Goal: Task Accomplishment & Management: Manage account settings

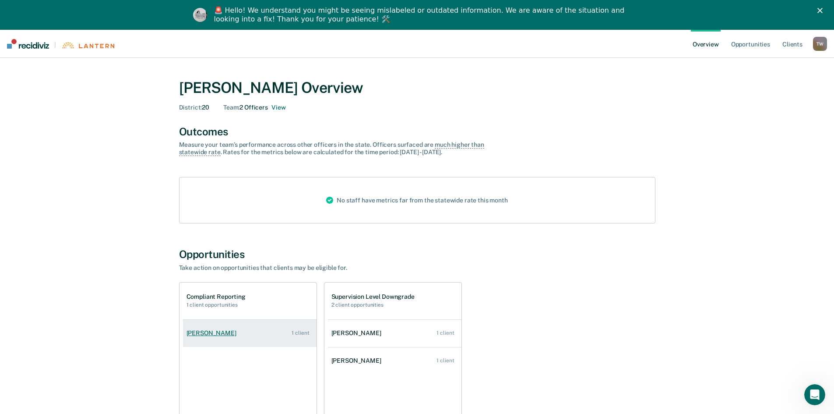
click at [200, 341] on link "[PERSON_NAME] 1 client" at bounding box center [250, 332] width 134 height 25
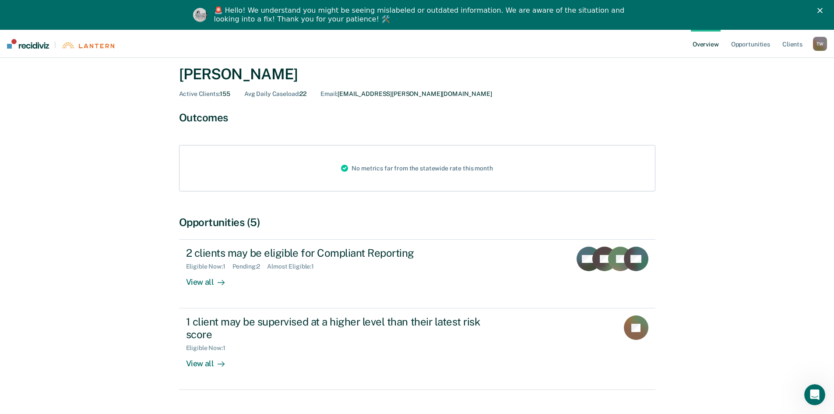
scroll to position [44, 0]
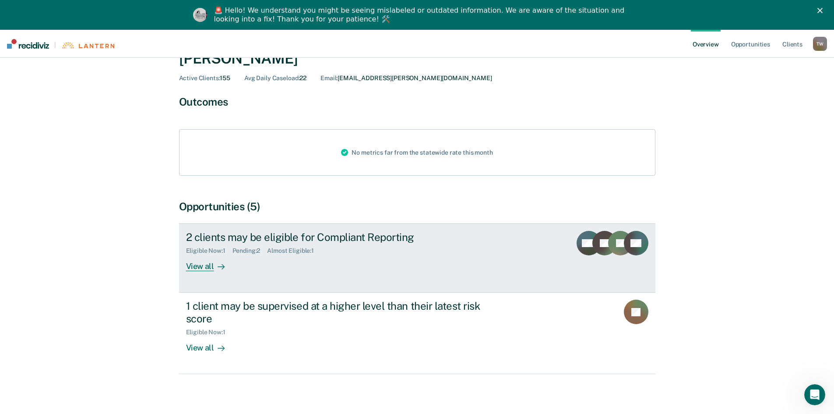
click at [317, 239] on div "2 clients may be eligible for Compliant Reporting" at bounding box center [339, 237] width 307 height 13
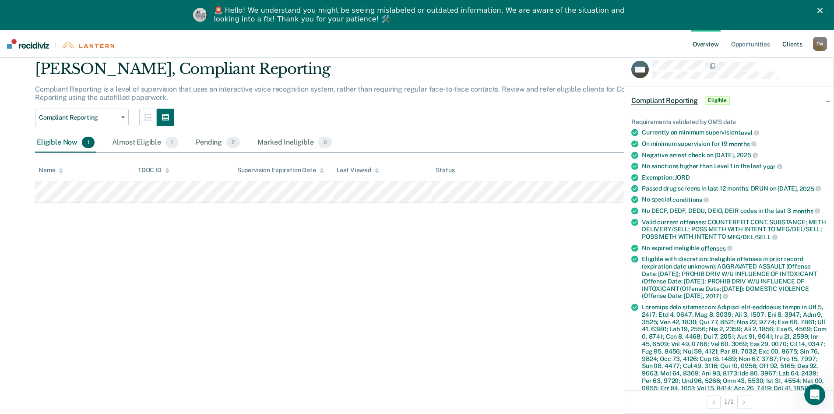
click at [791, 45] on link "Client s" at bounding box center [793, 44] width 24 height 28
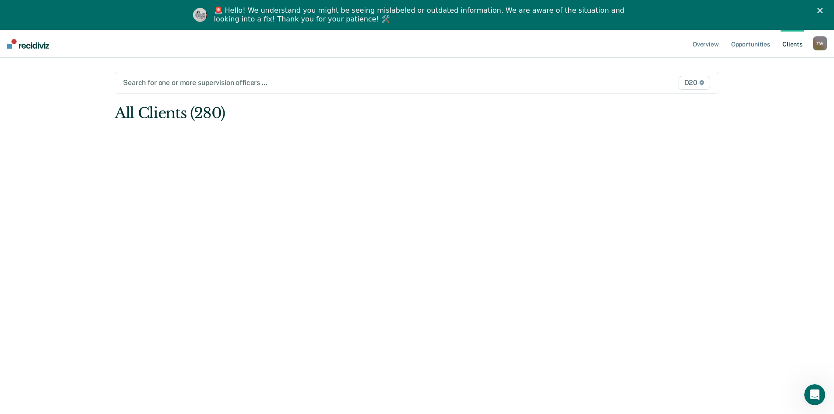
click at [246, 82] on div at bounding box center [328, 82] width 411 height 10
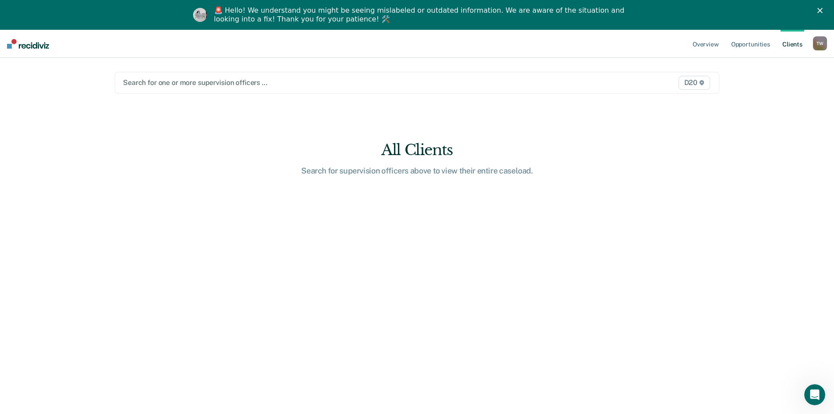
click at [181, 82] on div at bounding box center [328, 82] width 411 height 10
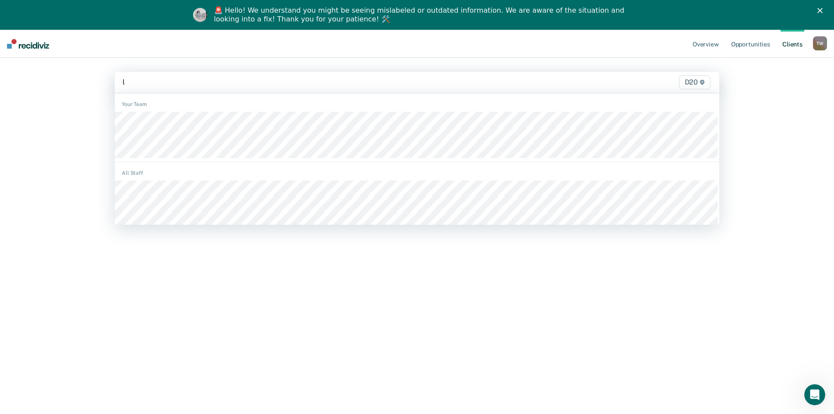
type input "le"
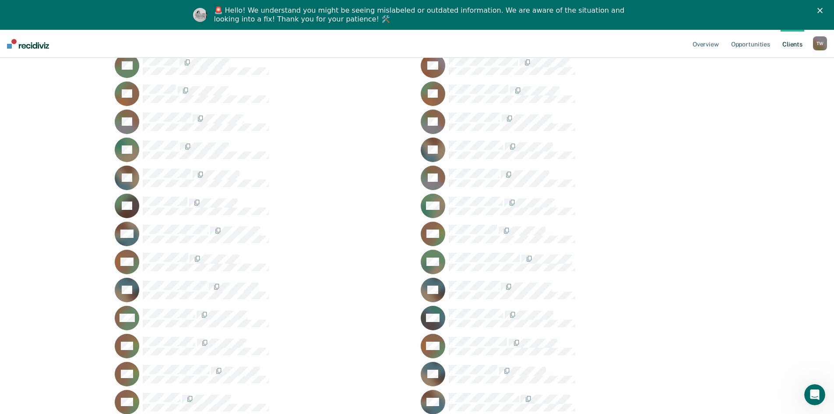
scroll to position [832, 0]
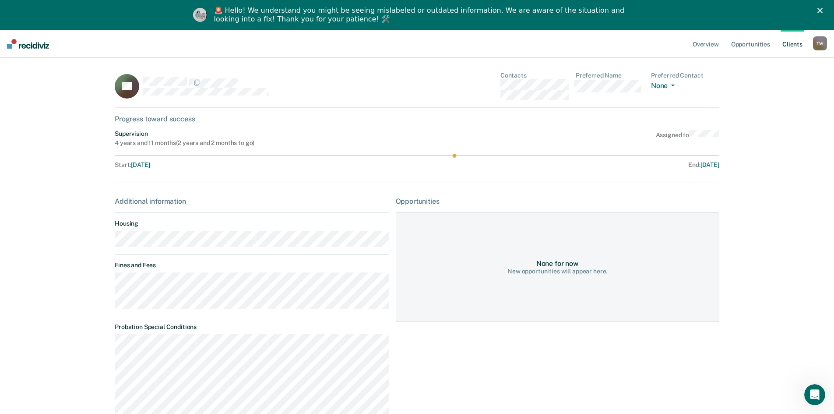
click at [154, 120] on div "Progress toward success" at bounding box center [417, 119] width 605 height 8
click at [145, 120] on div "Progress toward success" at bounding box center [417, 119] width 605 height 8
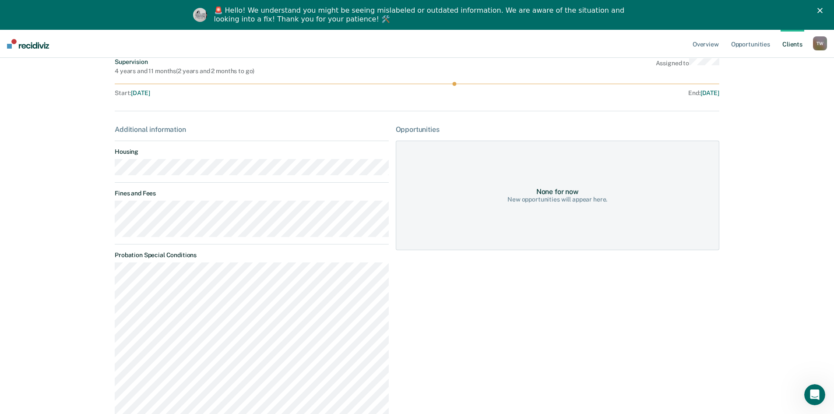
scroll to position [88, 0]
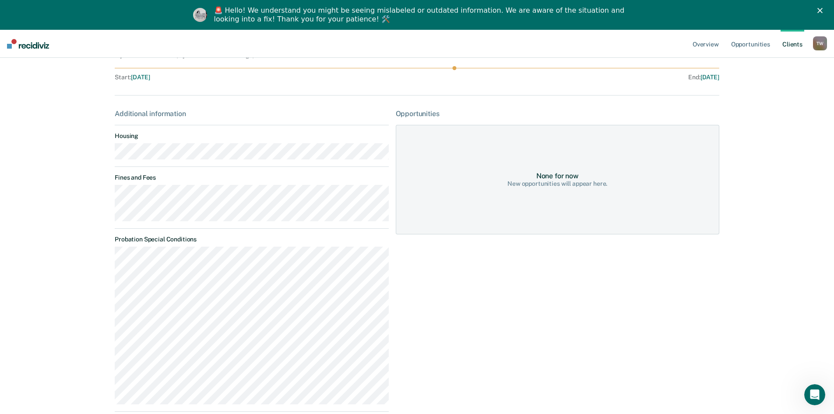
click at [564, 181] on div "New opportunities will appear here." at bounding box center [557, 183] width 100 height 7
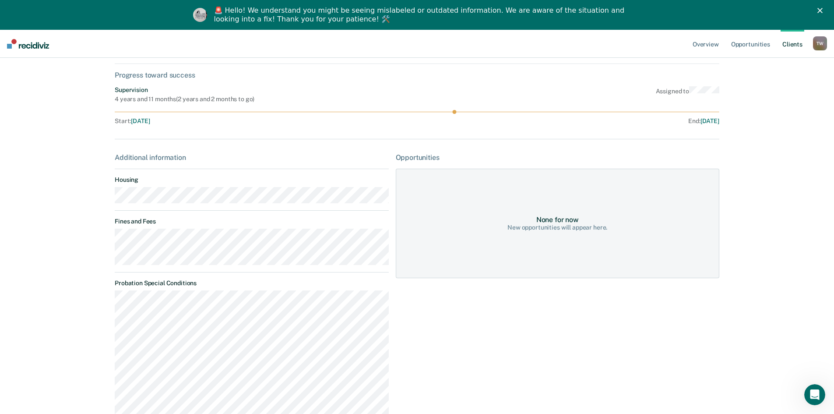
scroll to position [0, 0]
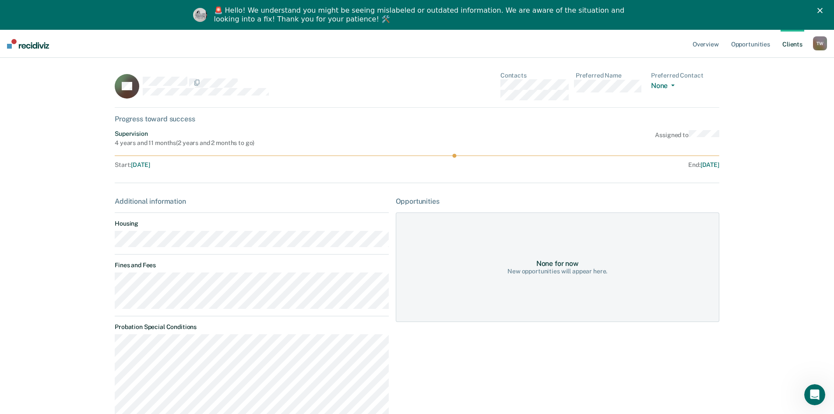
scroll to position [30, 0]
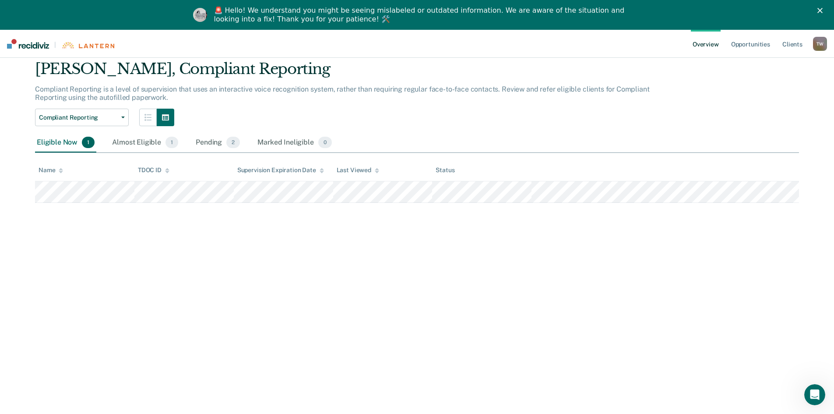
click at [348, 274] on div "Tiffany Wallace Overview / Autumn Stallings Profile / Compliant Reporting Autum…" at bounding box center [417, 212] width 813 height 347
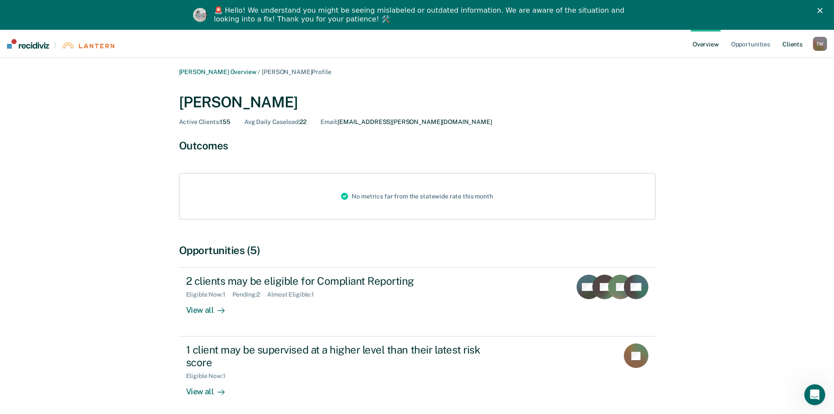
click at [795, 46] on link "Client s" at bounding box center [793, 44] width 24 height 28
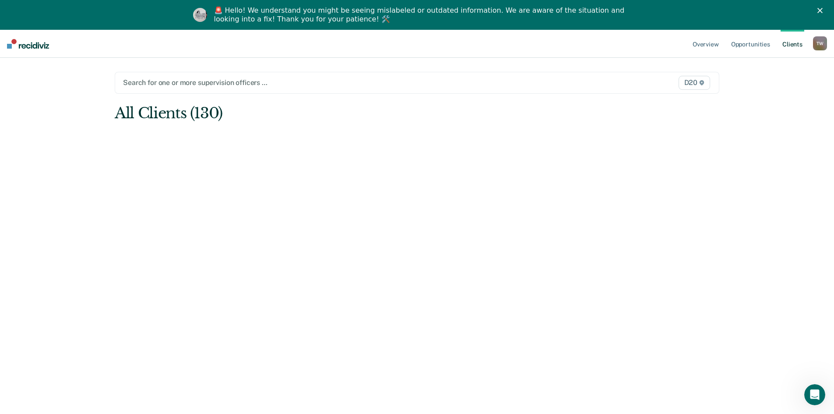
click at [253, 88] on div "Search for one or more supervision officers …" at bounding box center [328, 83] width 413 height 12
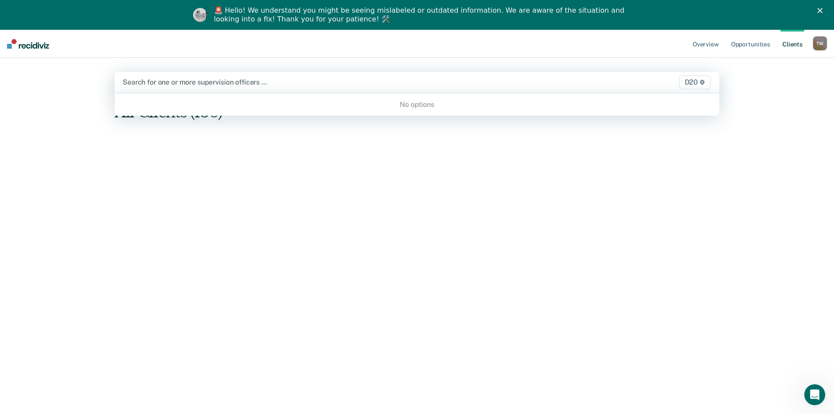
click at [760, 97] on div "Overview Opportunities Client s Tiffany Wallace T W Profile How it works Log Ou…" at bounding box center [417, 237] width 834 height 414
click at [373, 91] on div "Search for one or more supervision officers … D20" at bounding box center [417, 82] width 605 height 21
click at [774, 120] on div "Overview Opportunities Client s Tiffany Wallace T W Profile How it works Log Ou…" at bounding box center [417, 237] width 834 height 414
click at [184, 81] on div at bounding box center [329, 82] width 412 height 10
click at [702, 79] on span "D20" at bounding box center [695, 82] width 32 height 14
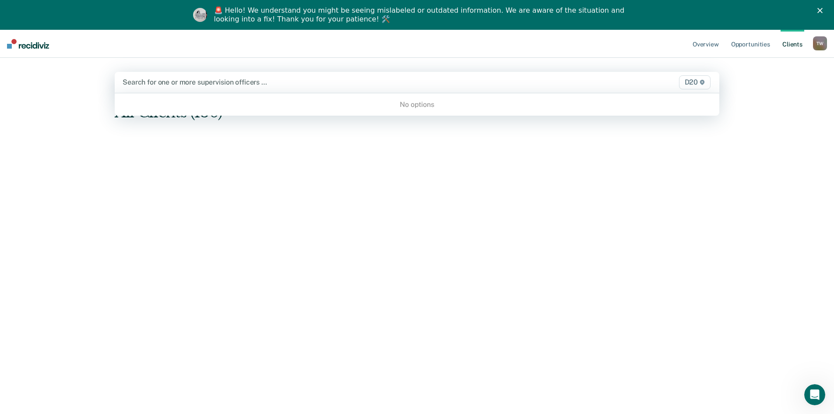
click at [487, 84] on div at bounding box center [329, 82] width 412 height 10
type input "lexi henry"
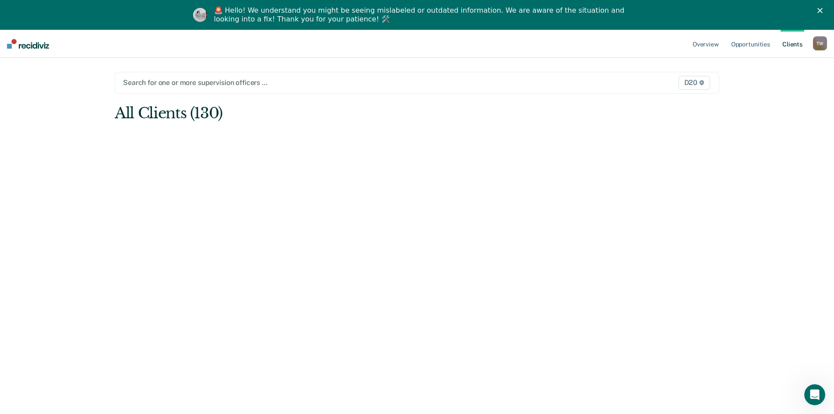
click at [233, 74] on div "Search for one or more supervision officers … D20" at bounding box center [417, 83] width 605 height 22
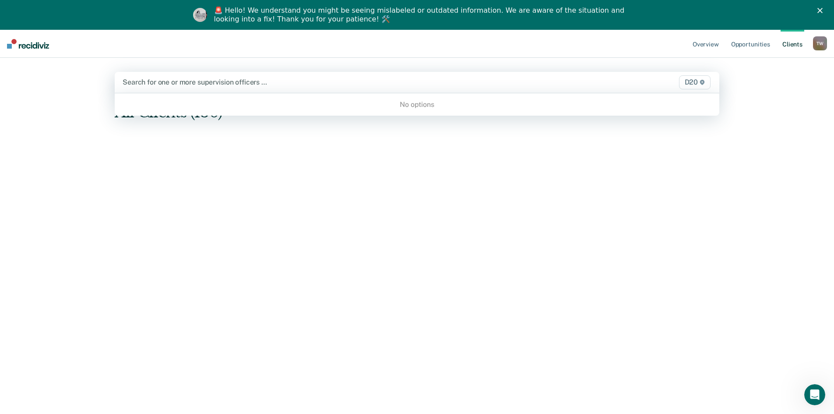
click at [231, 80] on div at bounding box center [329, 82] width 412 height 10
click at [703, 47] on link "Overview" at bounding box center [706, 44] width 30 height 28
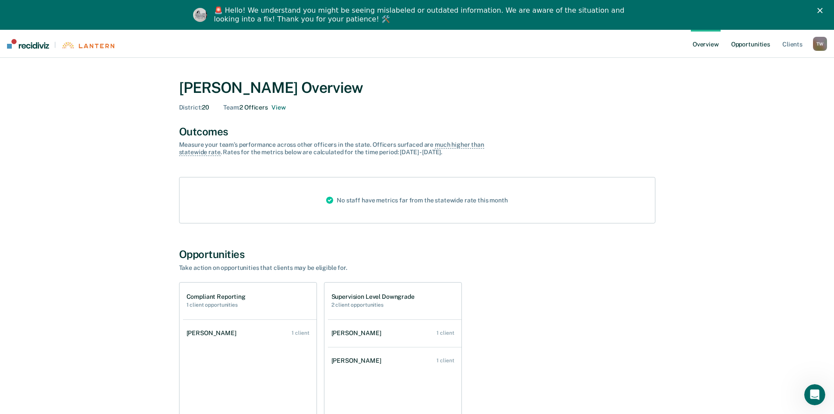
click at [747, 46] on link "Opportunities" at bounding box center [750, 44] width 42 height 28
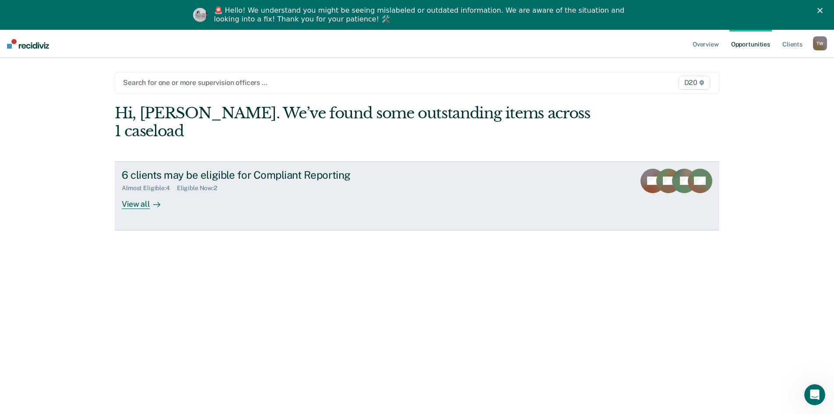
click at [138, 192] on div "View all" at bounding box center [146, 200] width 49 height 17
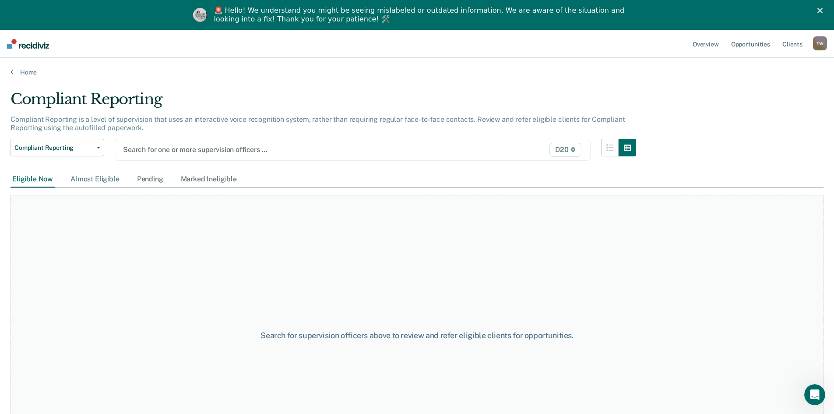
click at [89, 177] on div "Almost Eligible" at bounding box center [95, 179] width 53 height 16
click at [35, 178] on div "Eligible Now" at bounding box center [33, 179] width 44 height 16
click at [194, 157] on div "Search for one or more supervision officers … D20" at bounding box center [353, 150] width 476 height 22
click at [37, 183] on div "Eligible Now" at bounding box center [33, 179] width 44 height 16
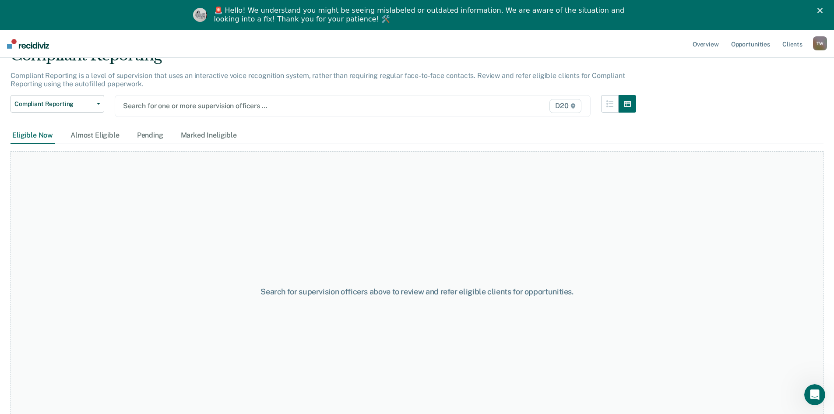
click at [401, 13] on div "🚨 Hello! We understand you might be seeing mislabeled or outdated information. …" at bounding box center [420, 15] width 413 height 18
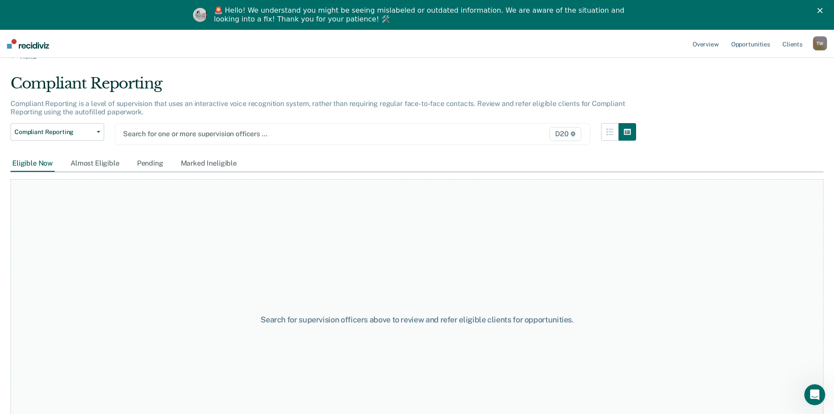
scroll to position [0, 0]
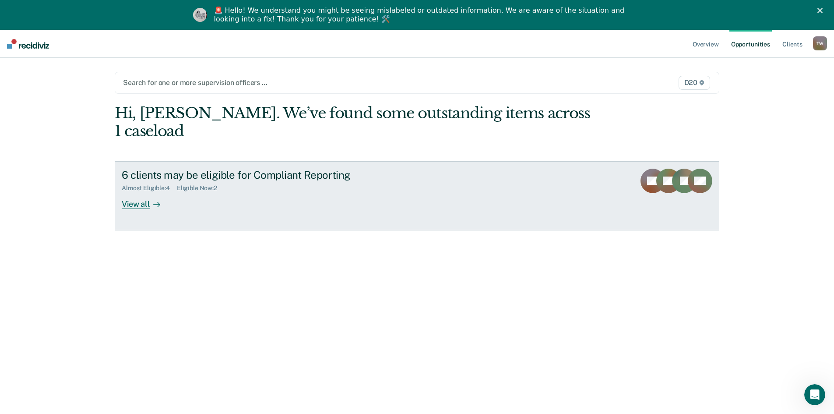
click at [676, 169] on rect at bounding box center [684, 181] width 25 height 25
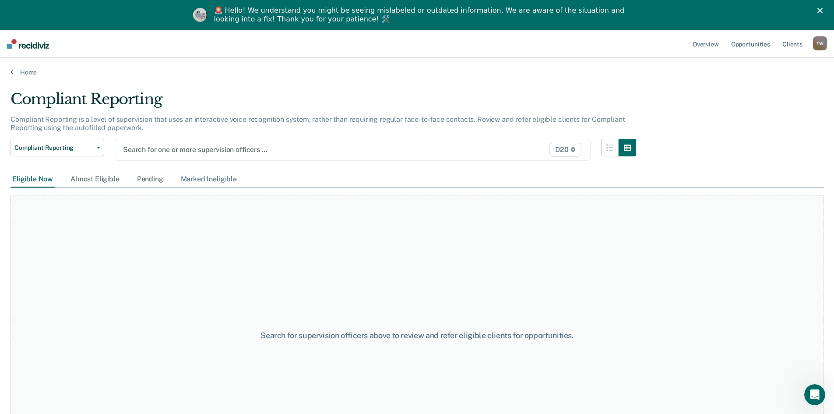
click at [193, 179] on div "Marked Ineligible" at bounding box center [209, 179] width 60 height 16
click at [148, 180] on div "Pending" at bounding box center [150, 179] width 30 height 16
click at [99, 177] on div "Almost Eligible" at bounding box center [95, 179] width 53 height 16
click at [20, 176] on div "Eligible Now" at bounding box center [33, 179] width 44 height 16
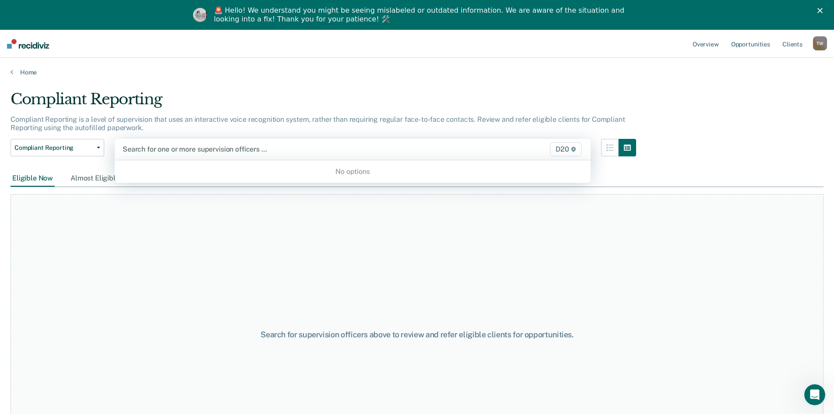
click at [259, 149] on div at bounding box center [283, 149] width 321 height 10
type input "lexi henry"
click at [361, 173] on div "No options" at bounding box center [353, 171] width 476 height 15
drag, startPoint x: 247, startPoint y: 162, endPoint x: 179, endPoint y: 143, distance: 71.1
click at [246, 162] on div "No options" at bounding box center [353, 171] width 476 height 22
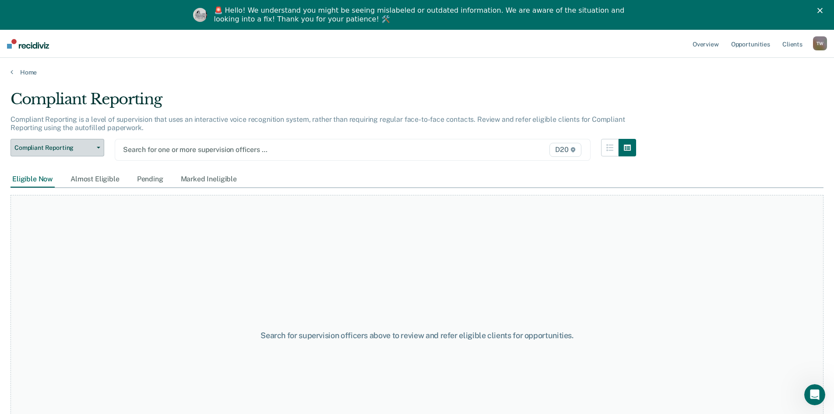
click at [100, 148] on icon "button" at bounding box center [99, 148] width 4 height 2
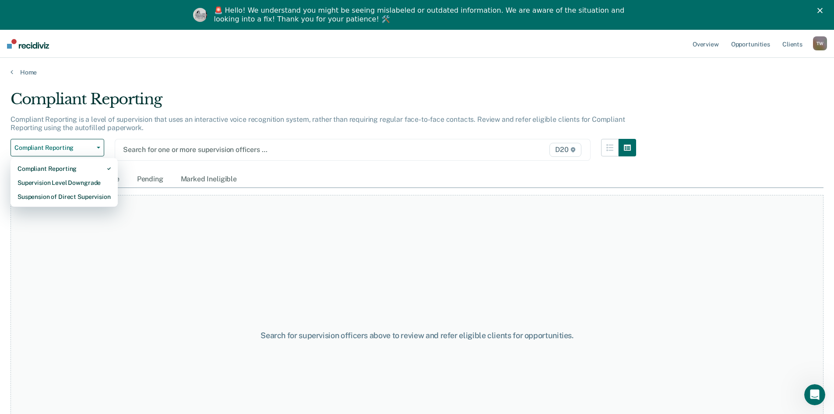
click at [308, 99] on div "Compliant Reporting" at bounding box center [324, 102] width 626 height 25
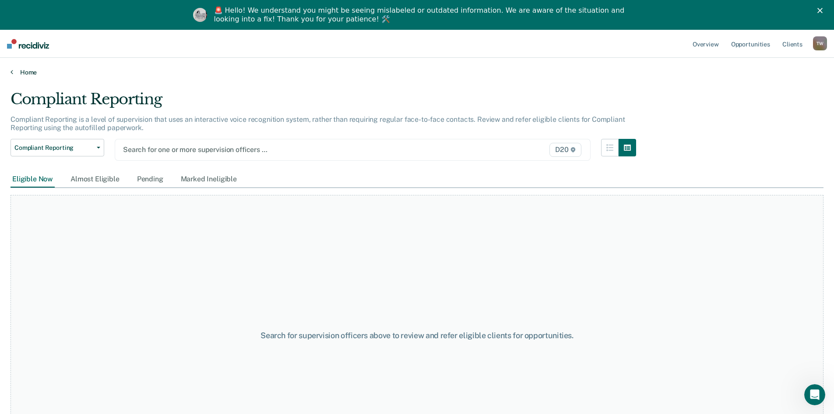
click at [31, 72] on link "Home" at bounding box center [417, 72] width 813 height 8
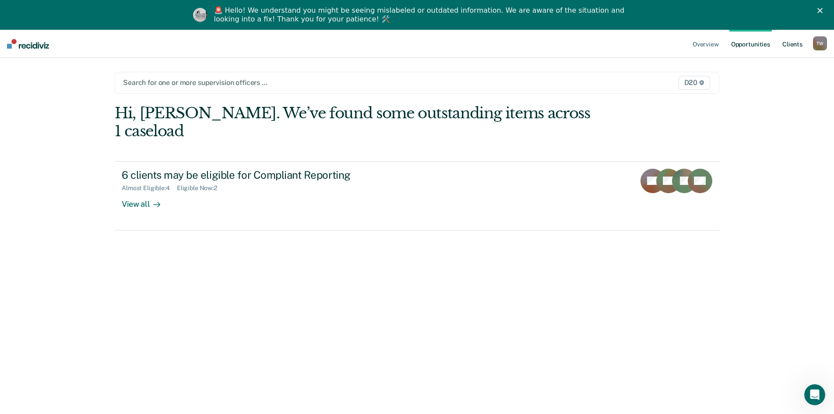
click at [788, 40] on link "Client s" at bounding box center [793, 44] width 24 height 28
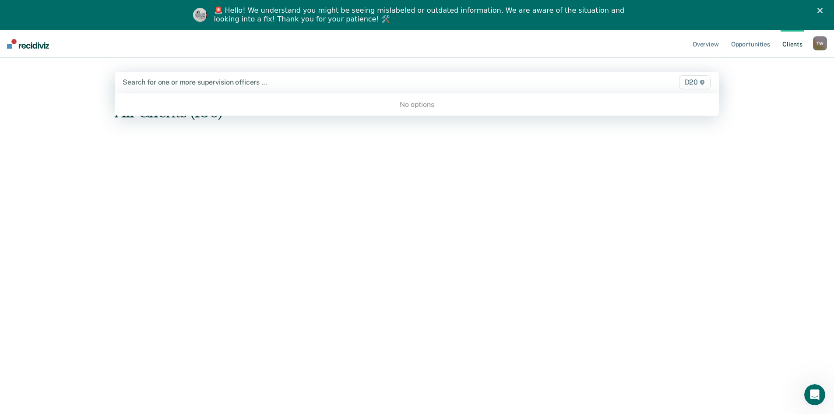
click at [183, 81] on div at bounding box center [329, 82] width 412 height 10
type input "lexi henry"
click at [264, 73] on main "Use Up and Down to choose options, press Enter to select the currently focused …" at bounding box center [417, 240] width 626 height 365
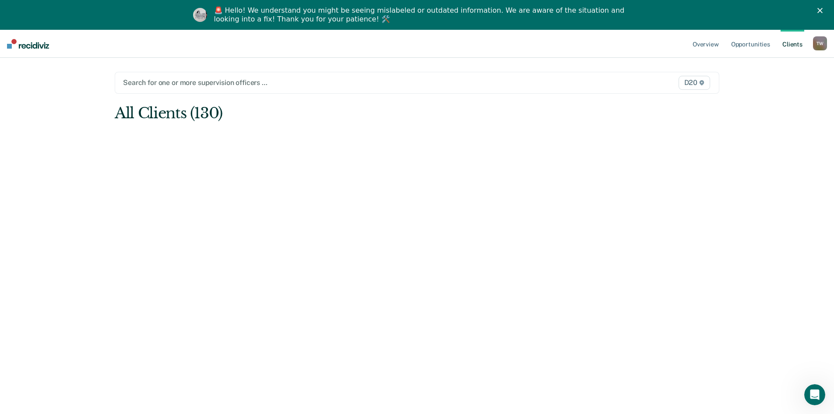
drag, startPoint x: 239, startPoint y: 91, endPoint x: 246, endPoint y: 90, distance: 7.1
click at [243, 90] on div "Search for one or more supervision officers … D20" at bounding box center [417, 83] width 605 height 22
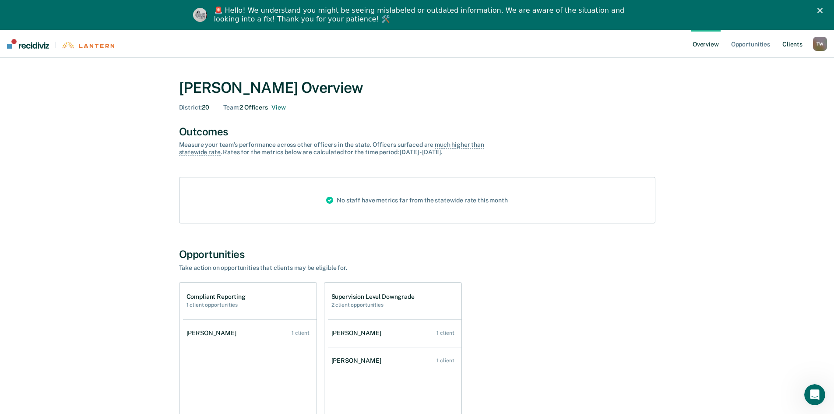
click at [796, 39] on link "Client s" at bounding box center [793, 44] width 24 height 28
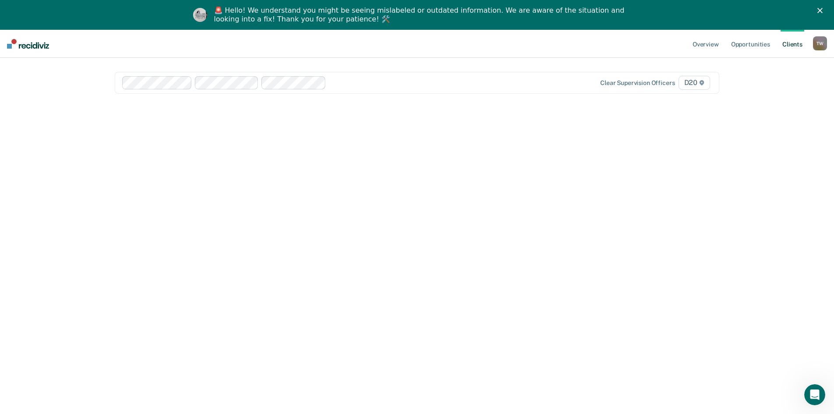
click at [345, 84] on div at bounding box center [432, 82] width 204 height 10
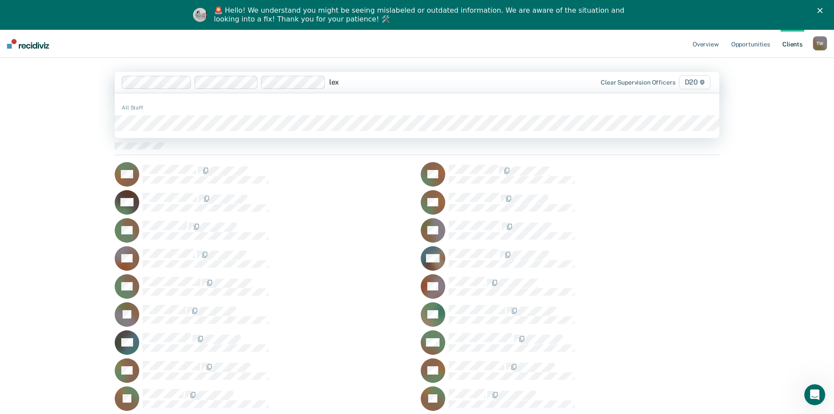
type input "lexi"
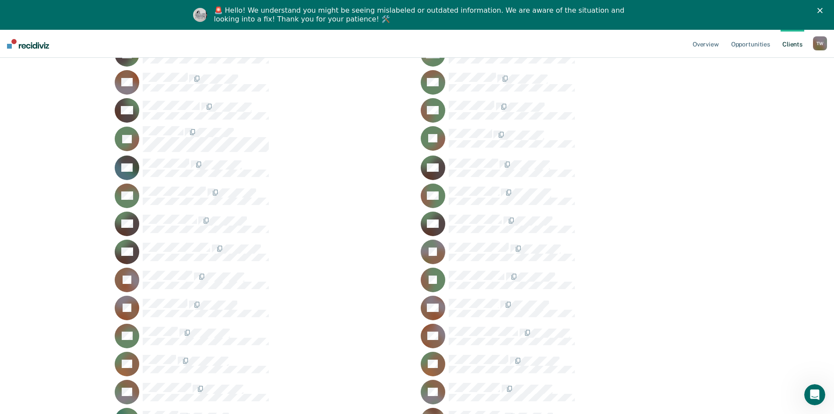
scroll to position [613, 0]
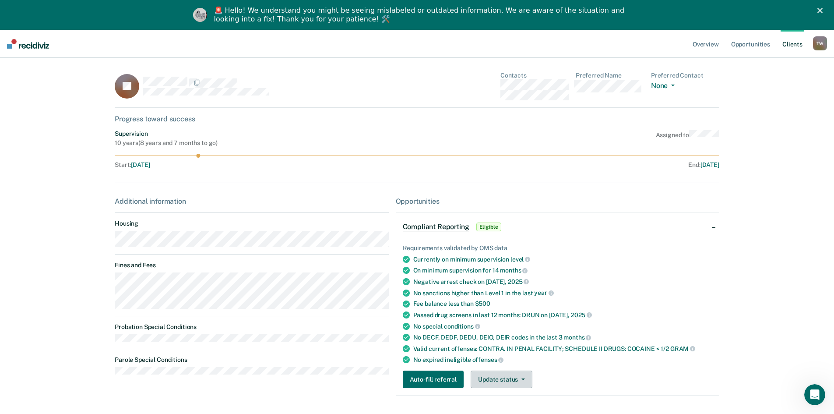
click at [482, 382] on button "Update status" at bounding box center [502, 379] width 62 height 18
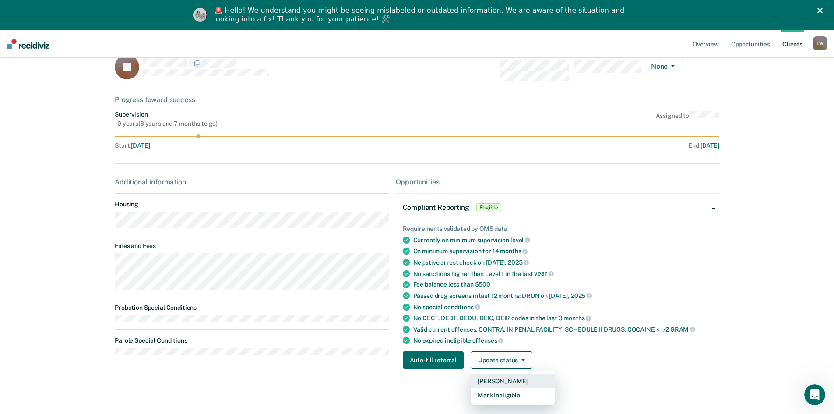
scroll to position [30, 0]
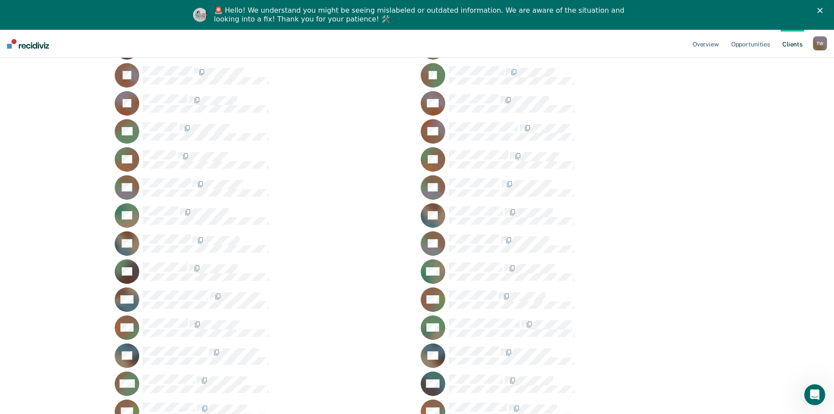
scroll to position [788, 0]
